Goal: Information Seeking & Learning: Learn about a topic

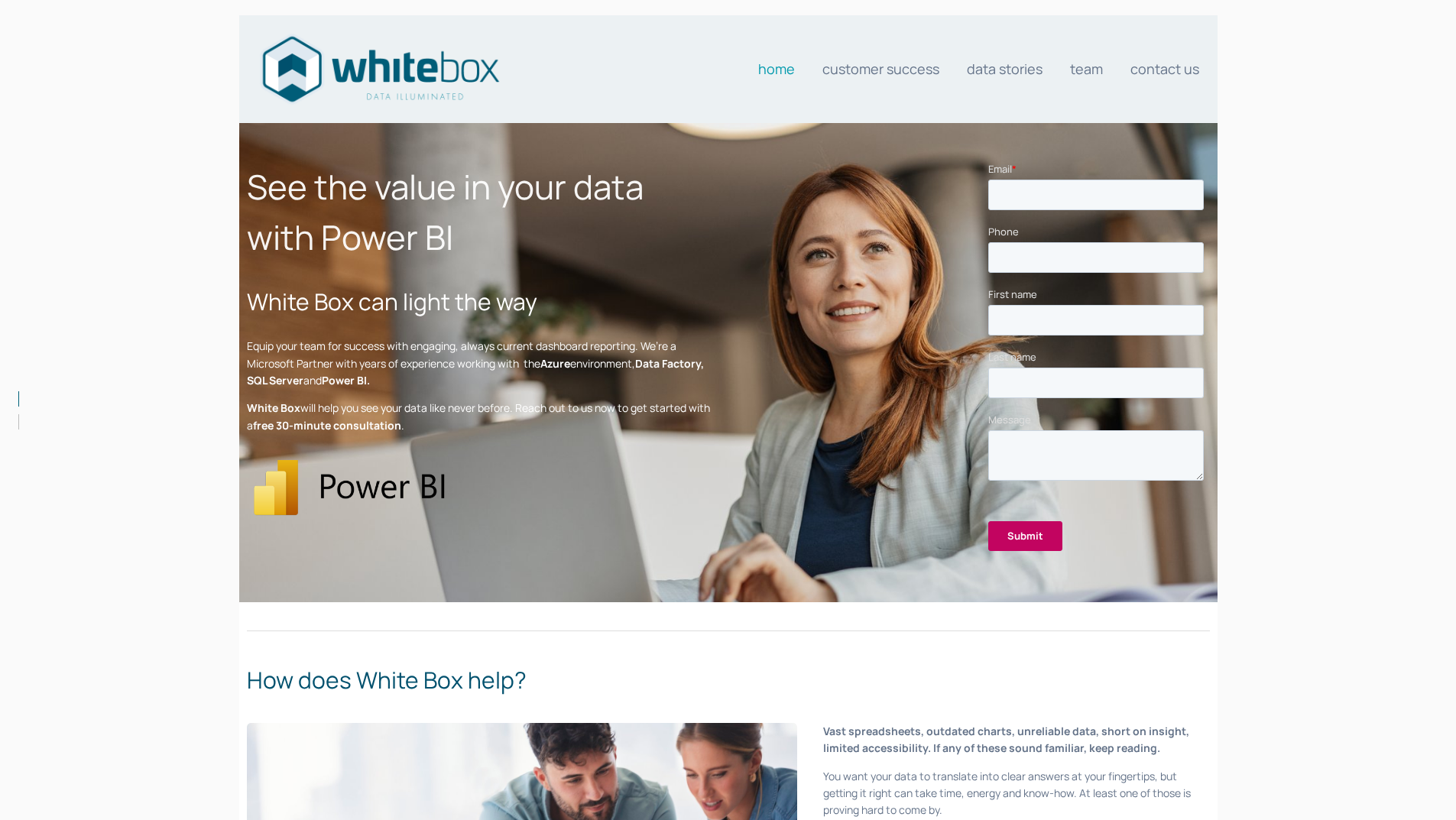
click at [776, 67] on link "Home" at bounding box center [776, 69] width 36 height 30
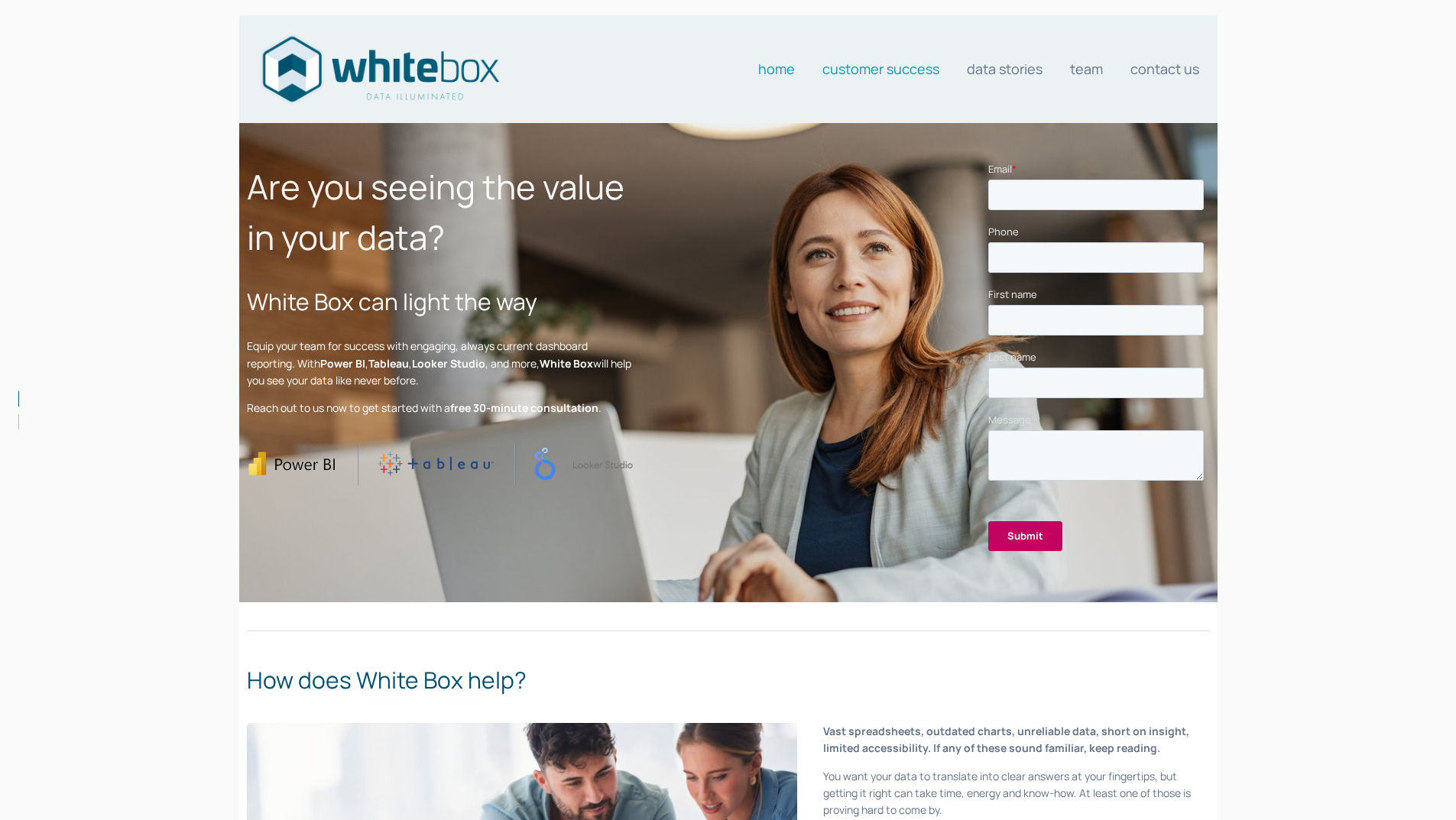
click at [891, 71] on link "Customer Success" at bounding box center [880, 69] width 117 height 30
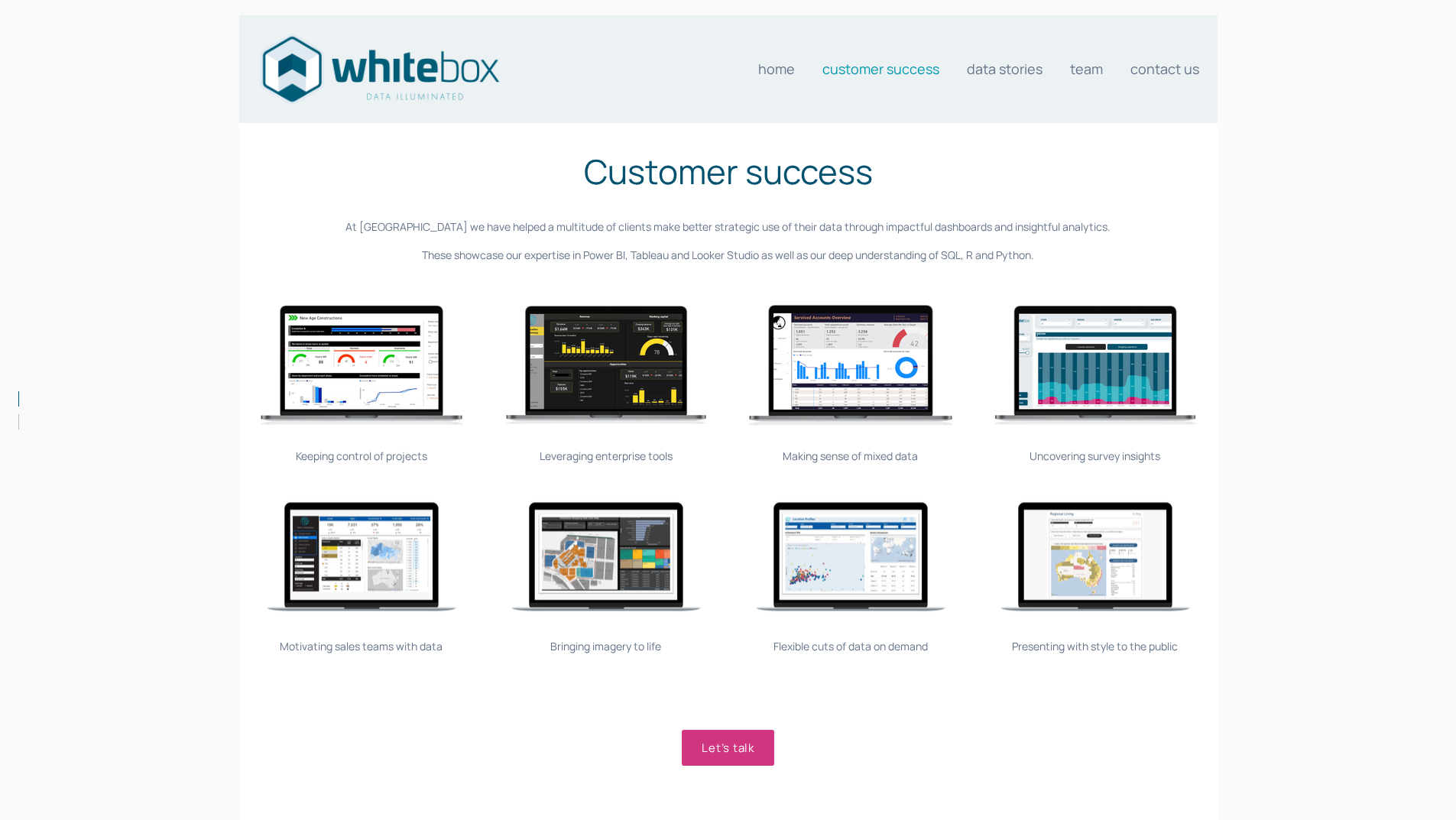
click at [737, 741] on link "Let’s talk" at bounding box center [728, 748] width 92 height 36
click at [1017, 69] on link "Data stories" at bounding box center [1004, 69] width 75 height 30
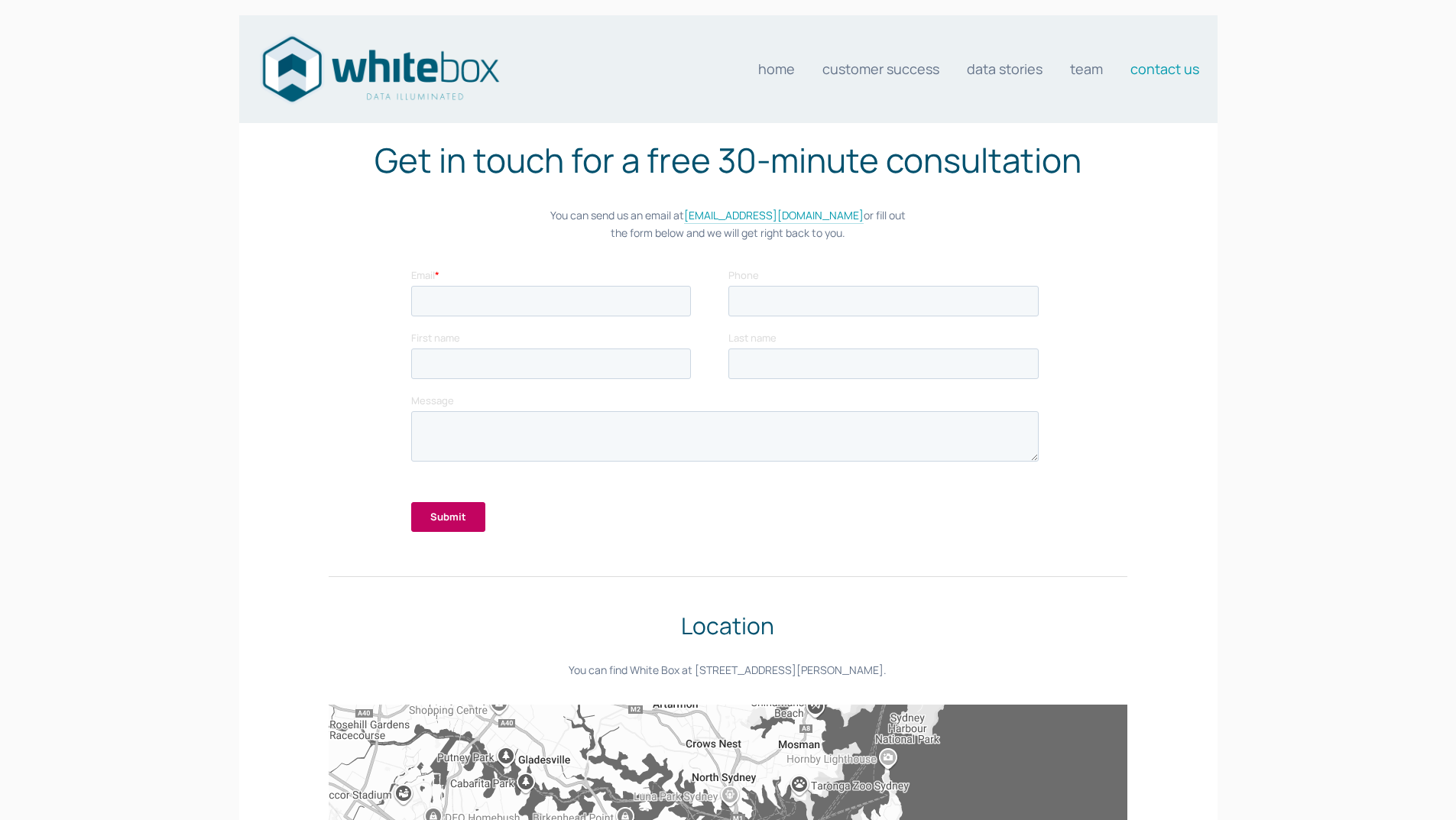
scroll to position [306, 0]
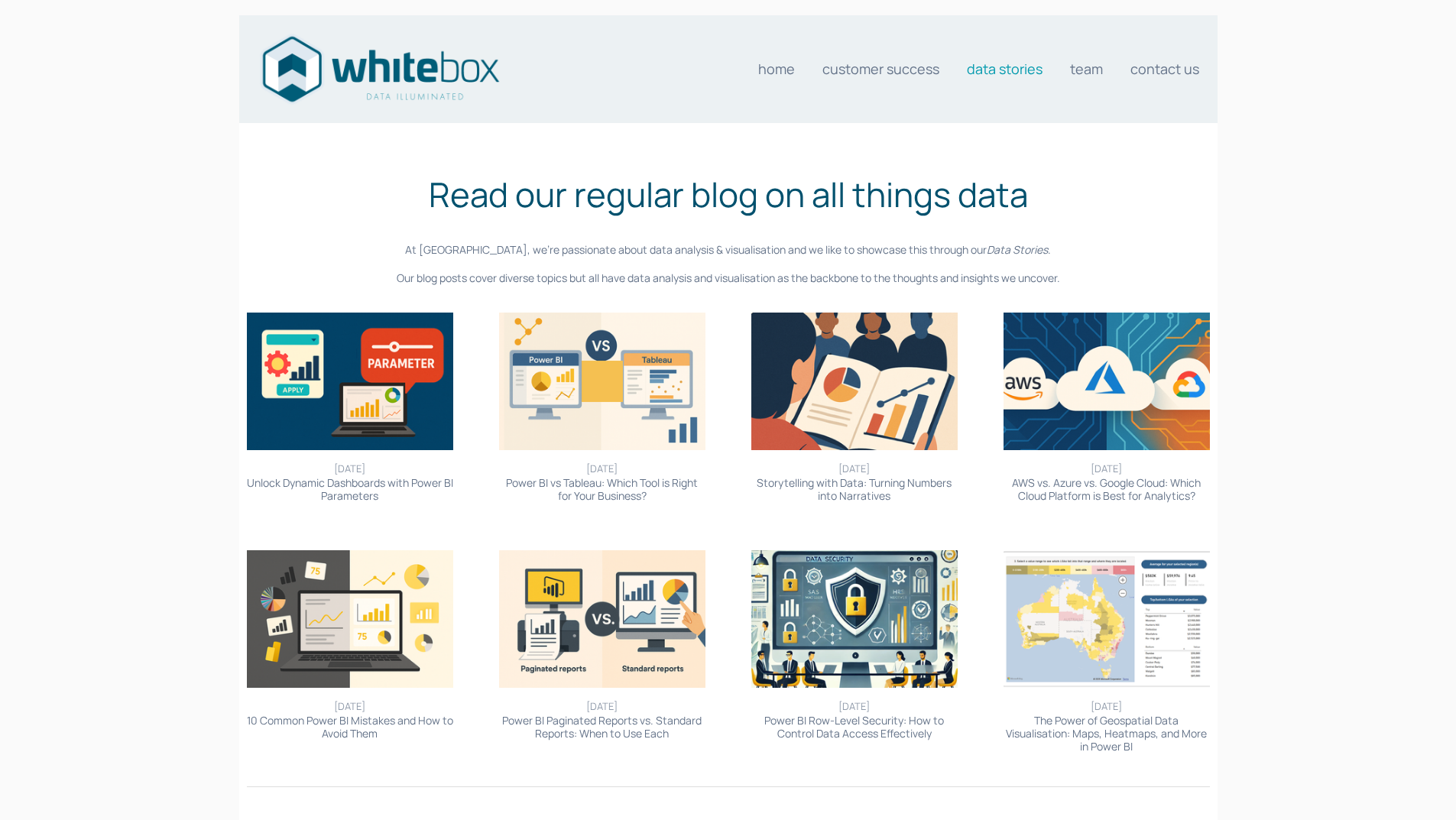
click at [402, 645] on img at bounding box center [350, 619] width 207 height 137
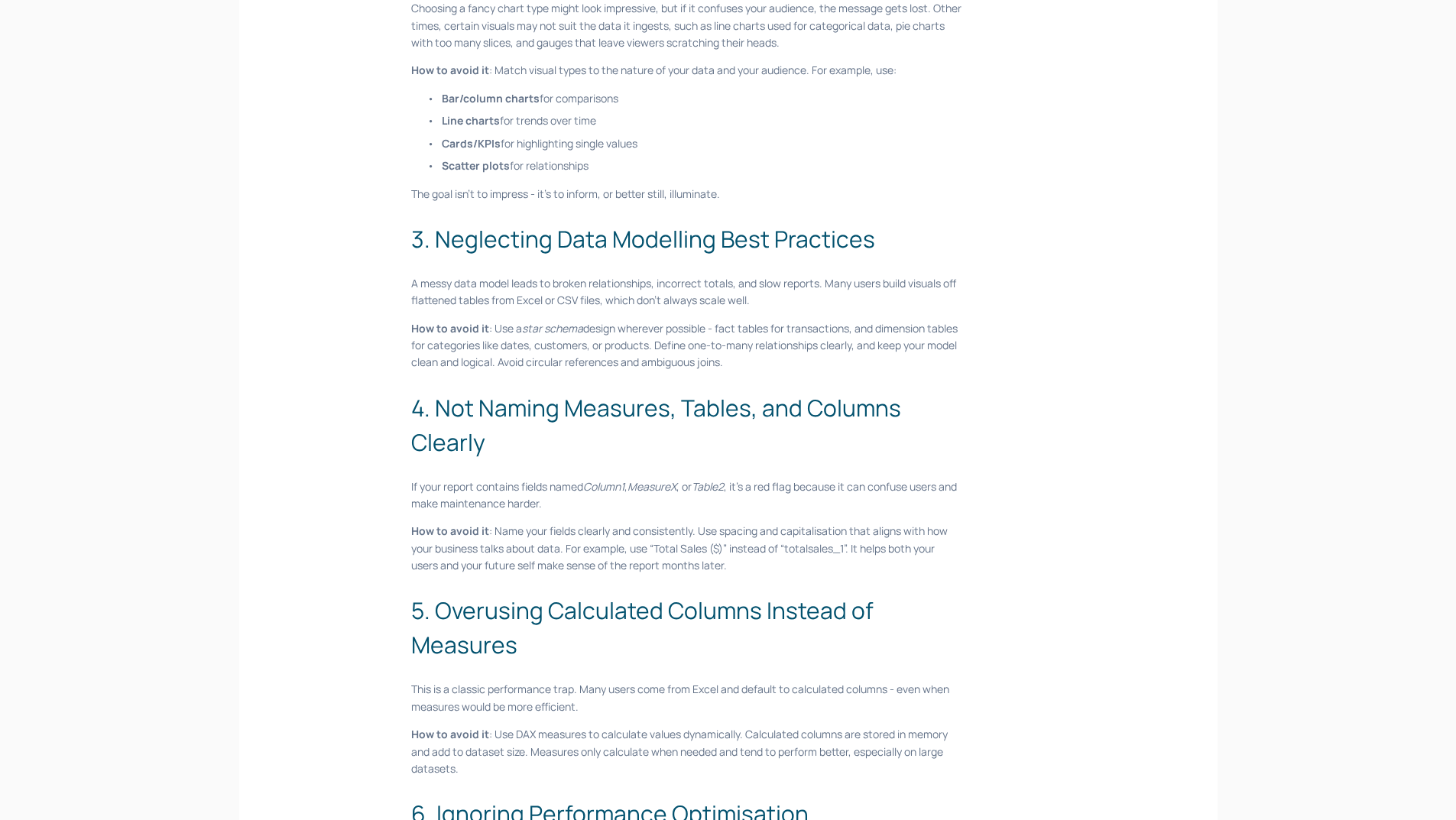
scroll to position [688, 0]
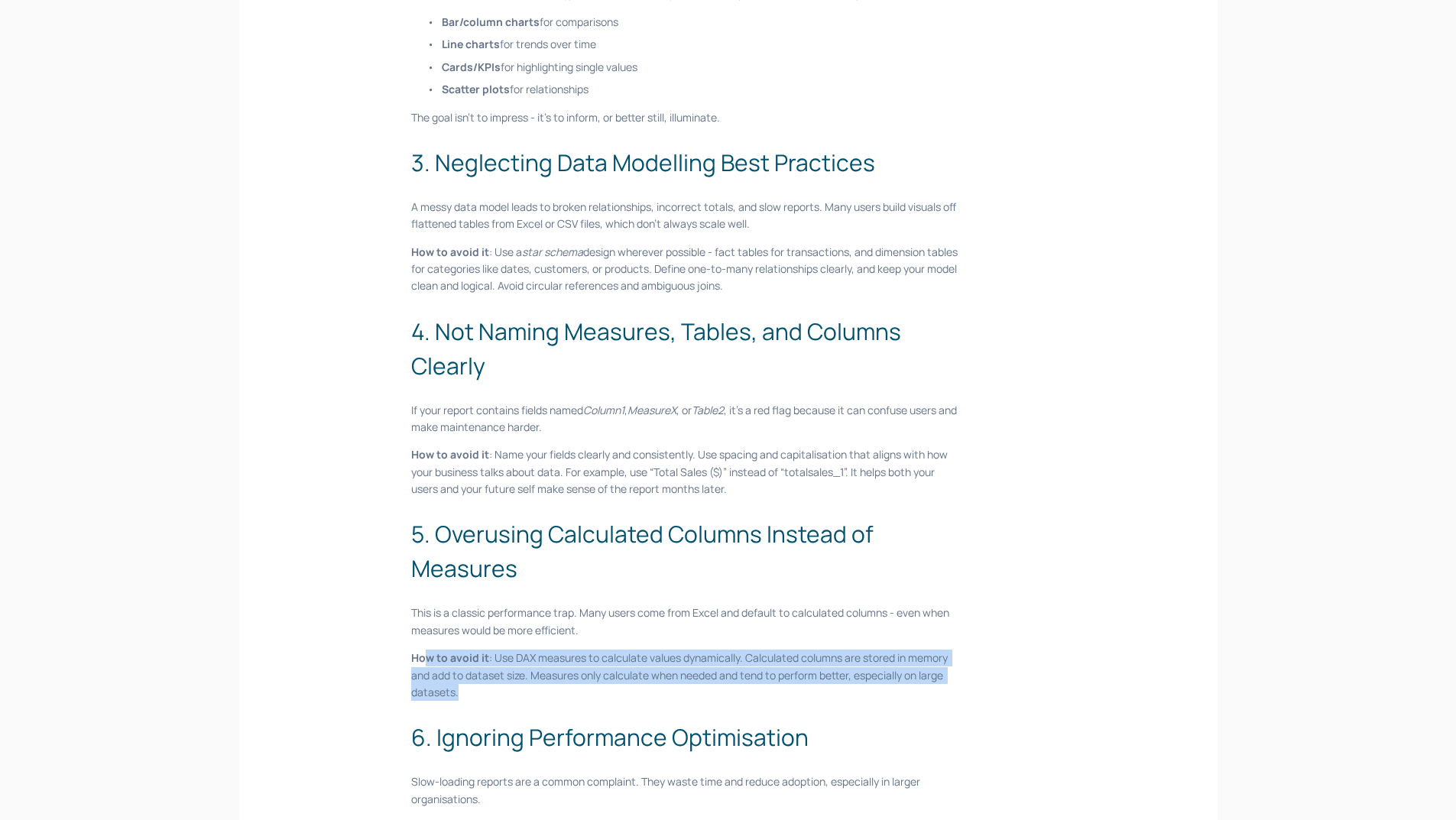
drag, startPoint x: 426, startPoint y: 659, endPoint x: 909, endPoint y: 696, distance: 484.4
click at [909, 696] on p "How to avoid it : Use DAX measures to calculate values dynamically. Calculated …" at bounding box center [687, 675] width 551 height 51
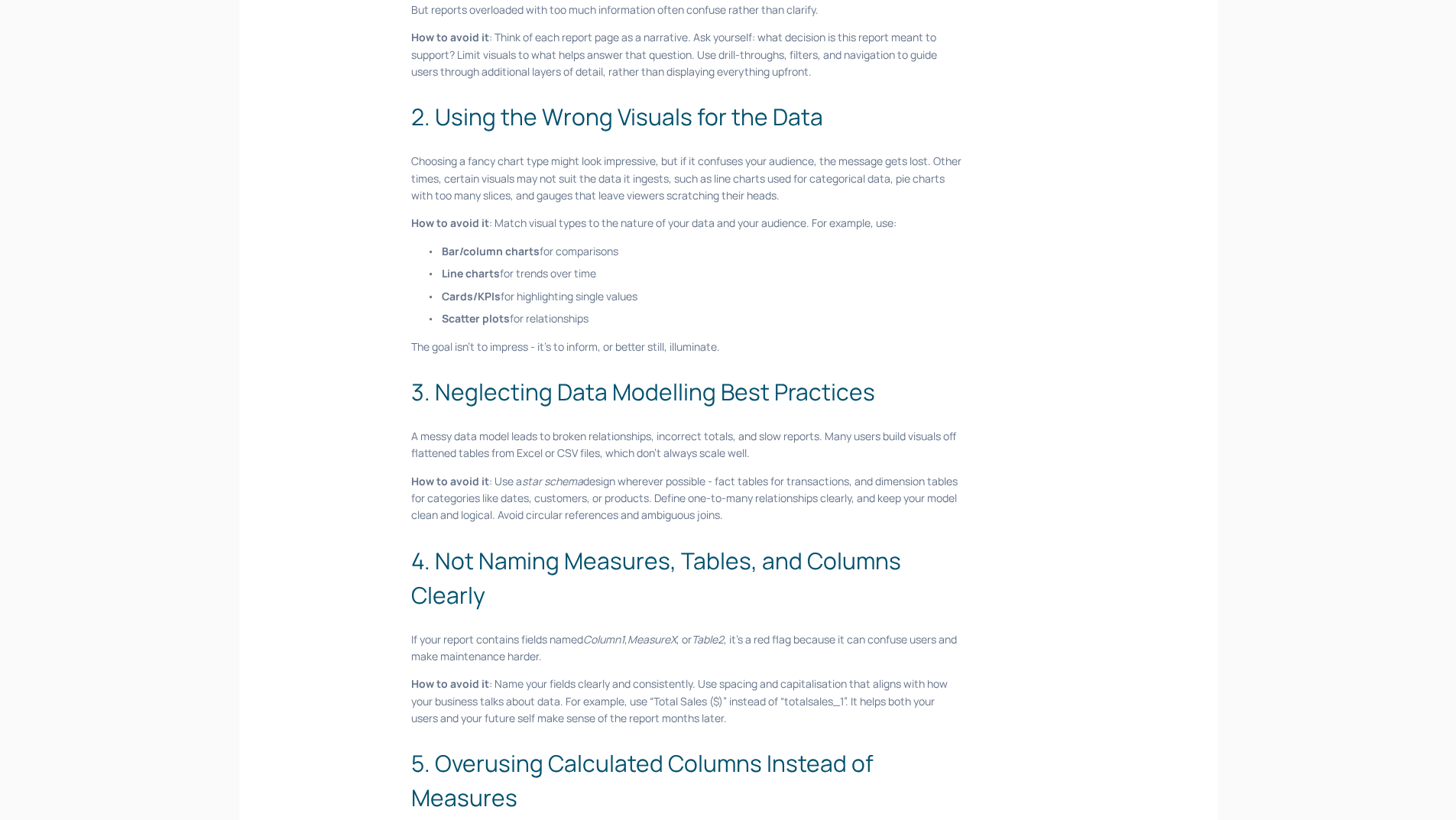
scroll to position [306, 0]
